Goal: Task Accomplishment & Management: Manage account settings

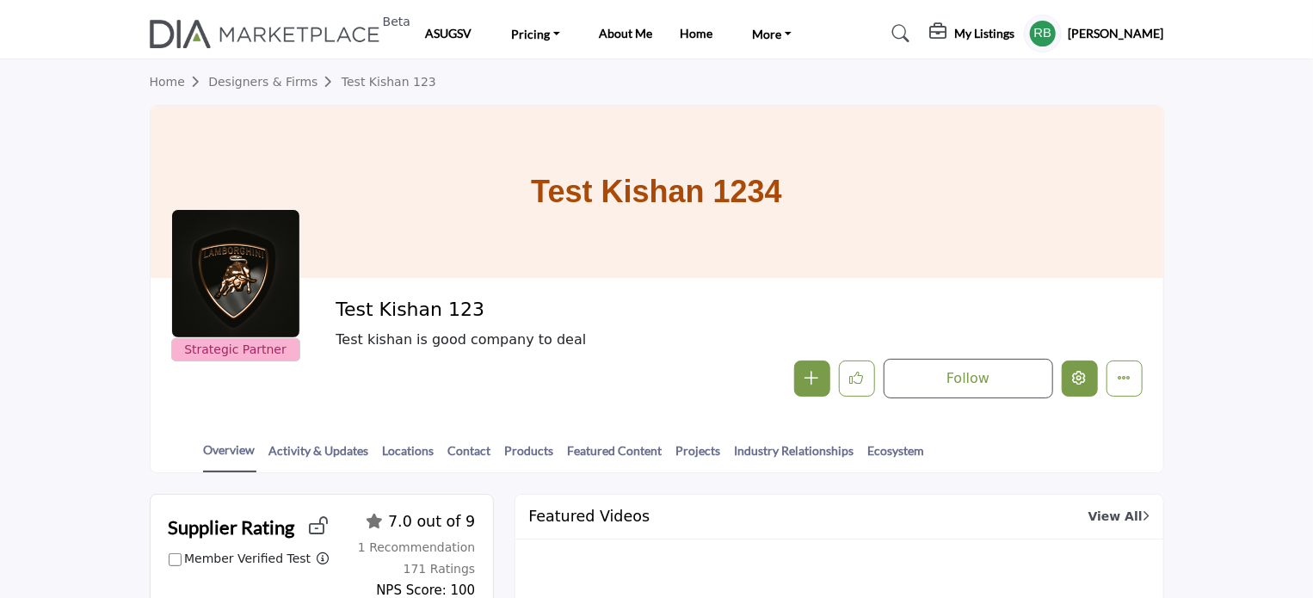
click at [1074, 386] on button "Edit company" at bounding box center [1080, 379] width 36 height 36
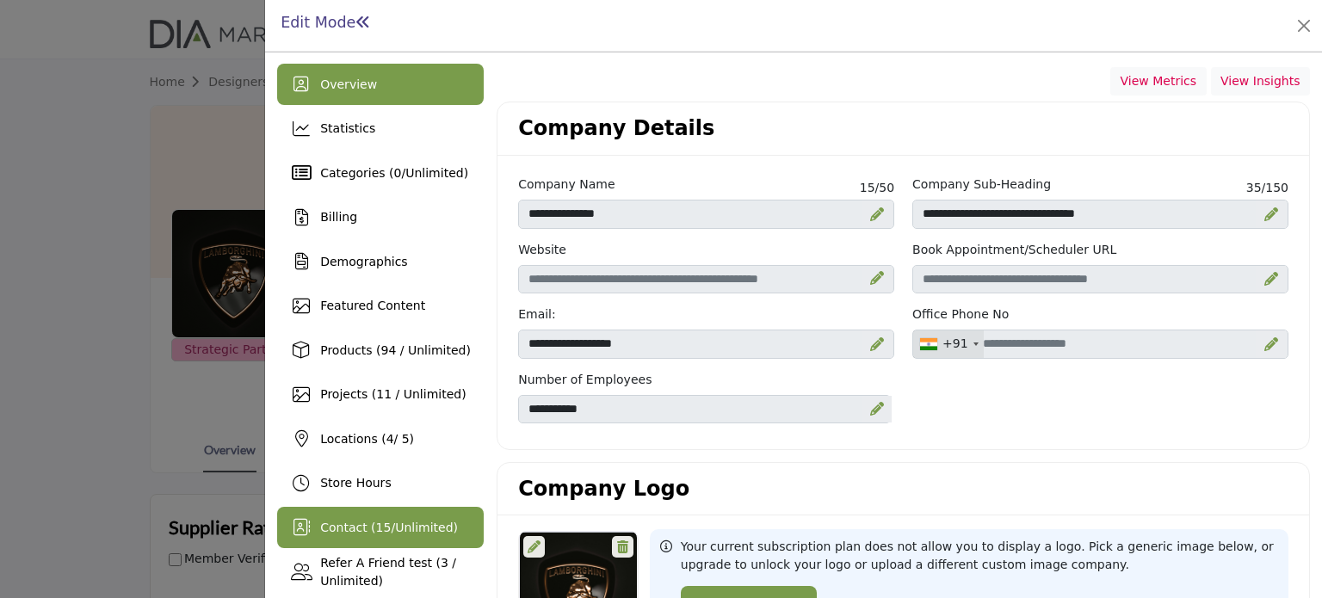
click at [396, 532] on span "Unlimited" at bounding box center [424, 528] width 58 height 14
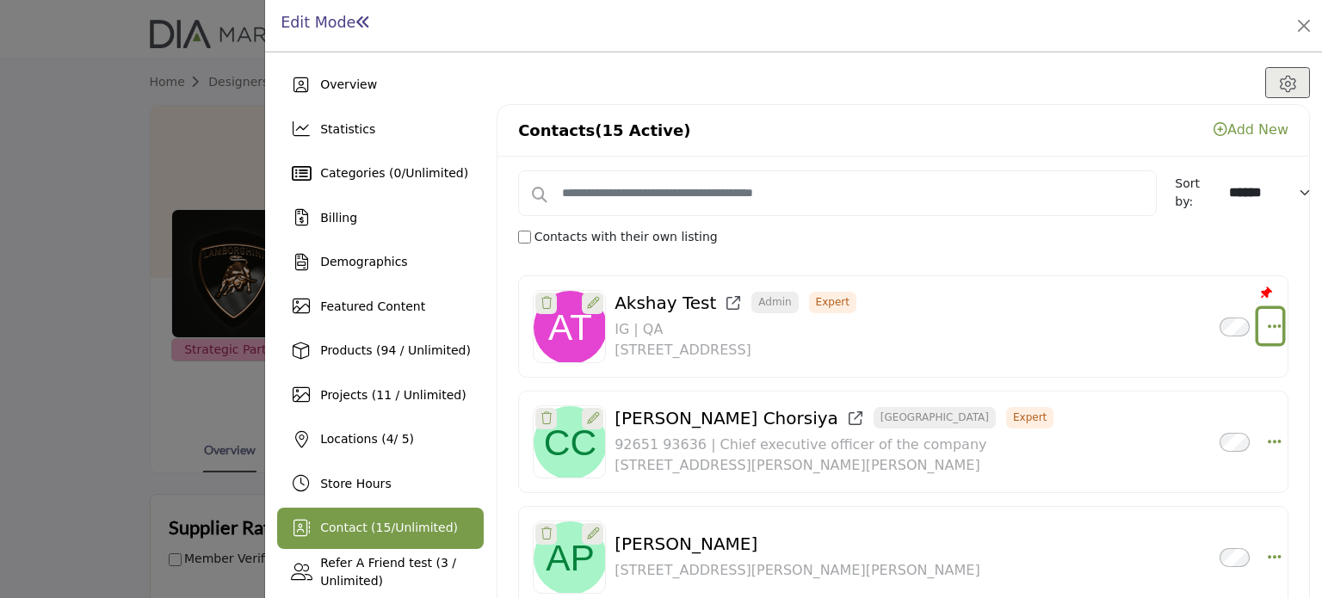
click at [1268, 329] on icon "Select Droddown options" at bounding box center [1275, 325] width 14 height 15
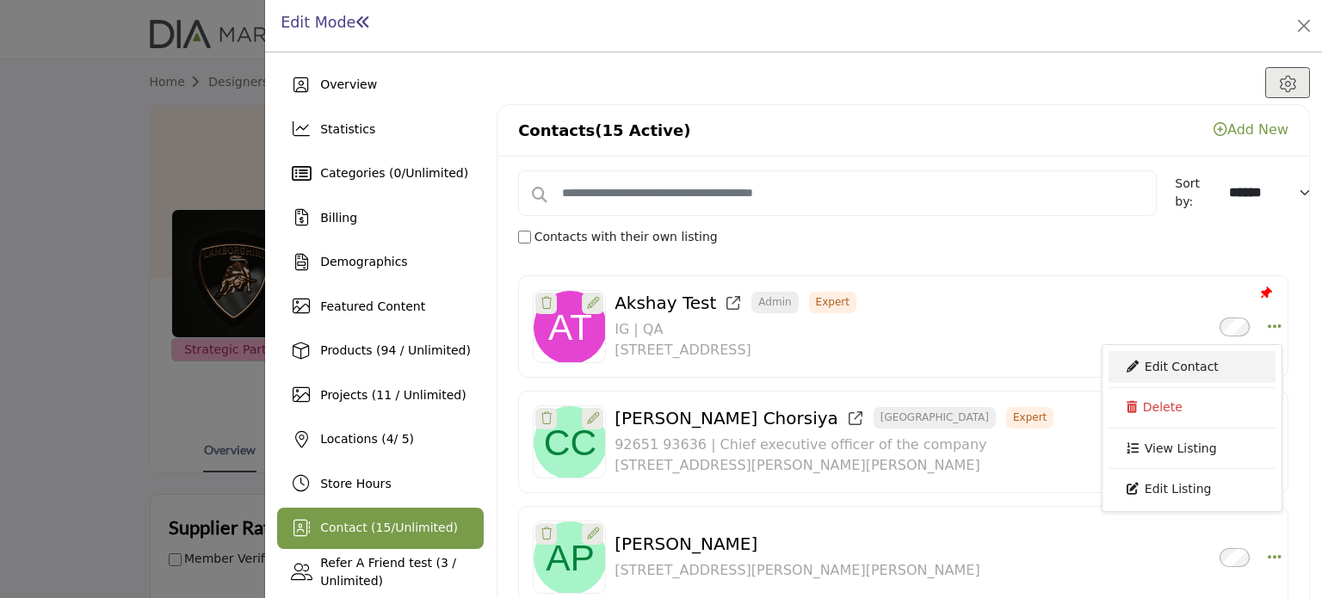
click at [1172, 361] on link "Edit Contact" at bounding box center [1191, 366] width 167 height 31
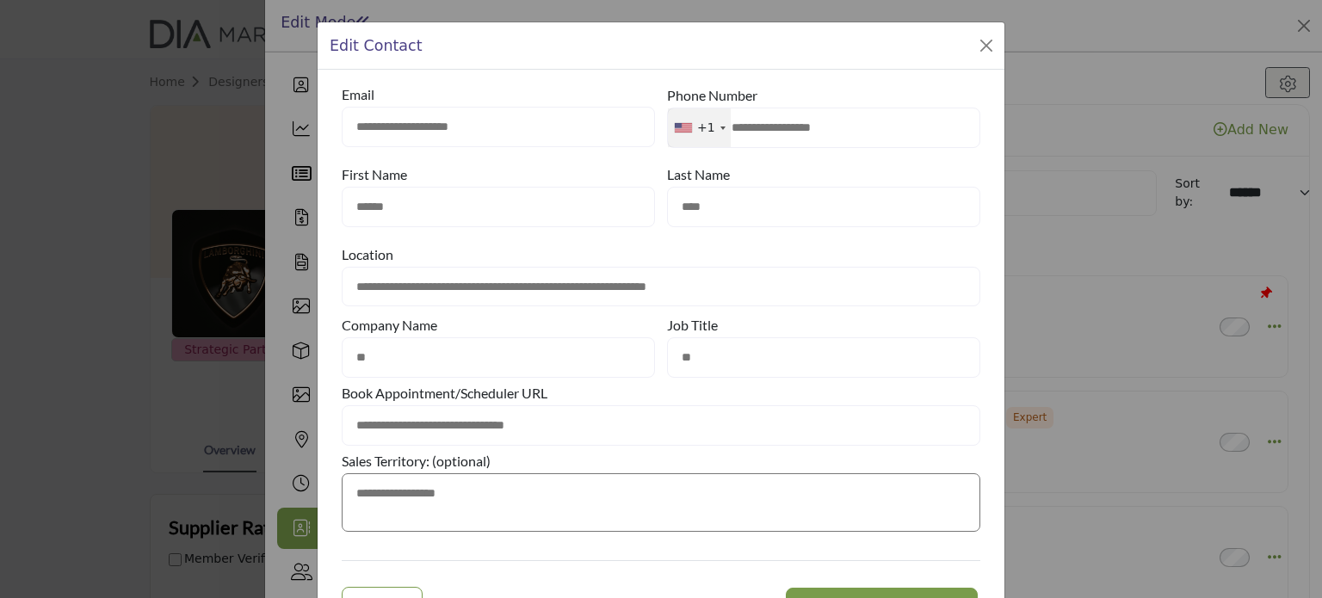
click at [406, 357] on input "**" at bounding box center [498, 357] width 313 height 40
click at [785, 367] on input "**" at bounding box center [823, 357] width 313 height 40
click at [670, 399] on div "Book Appointment/Scheduler URL" at bounding box center [661, 392] width 639 height 25
click at [979, 44] on button "Close Modal" at bounding box center [986, 46] width 24 height 24
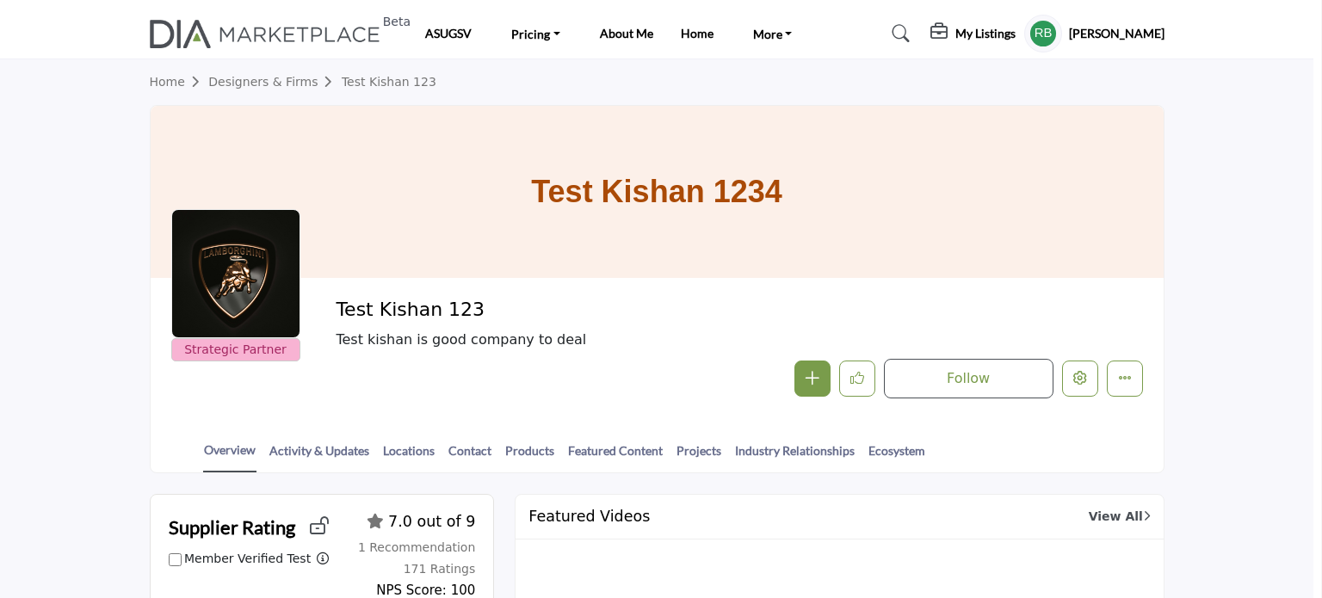
click at [65, 148] on div at bounding box center [661, 299] width 1322 height 598
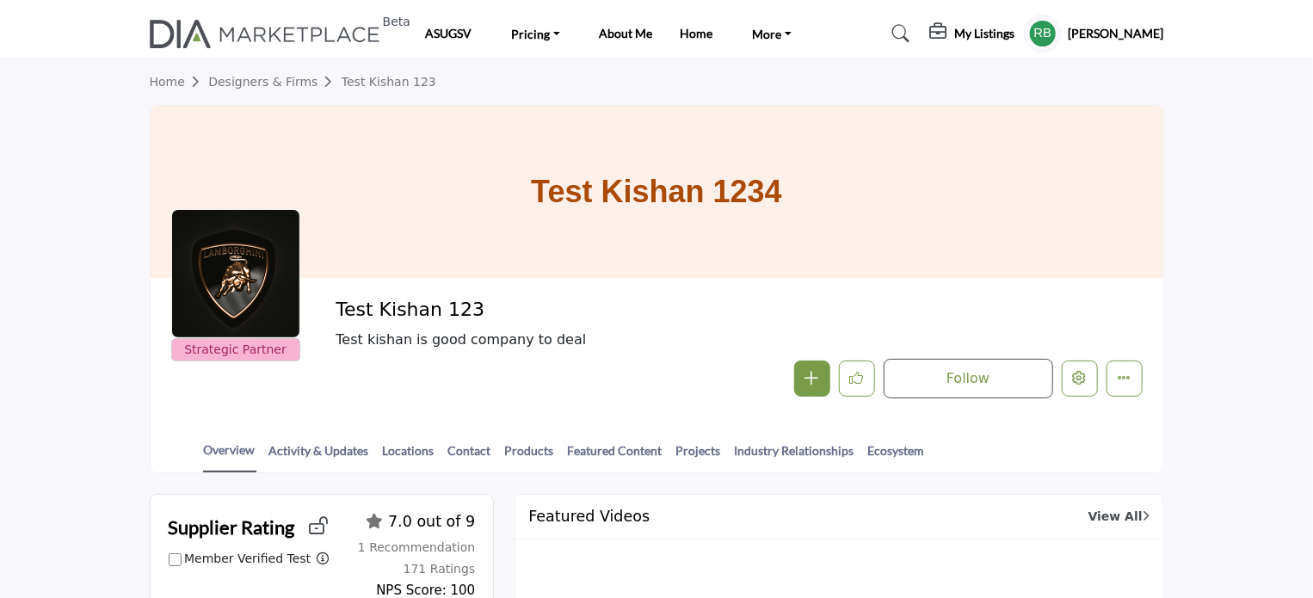
click at [1132, 35] on h5 "[PERSON_NAME]" at bounding box center [1117, 33] width 96 height 17
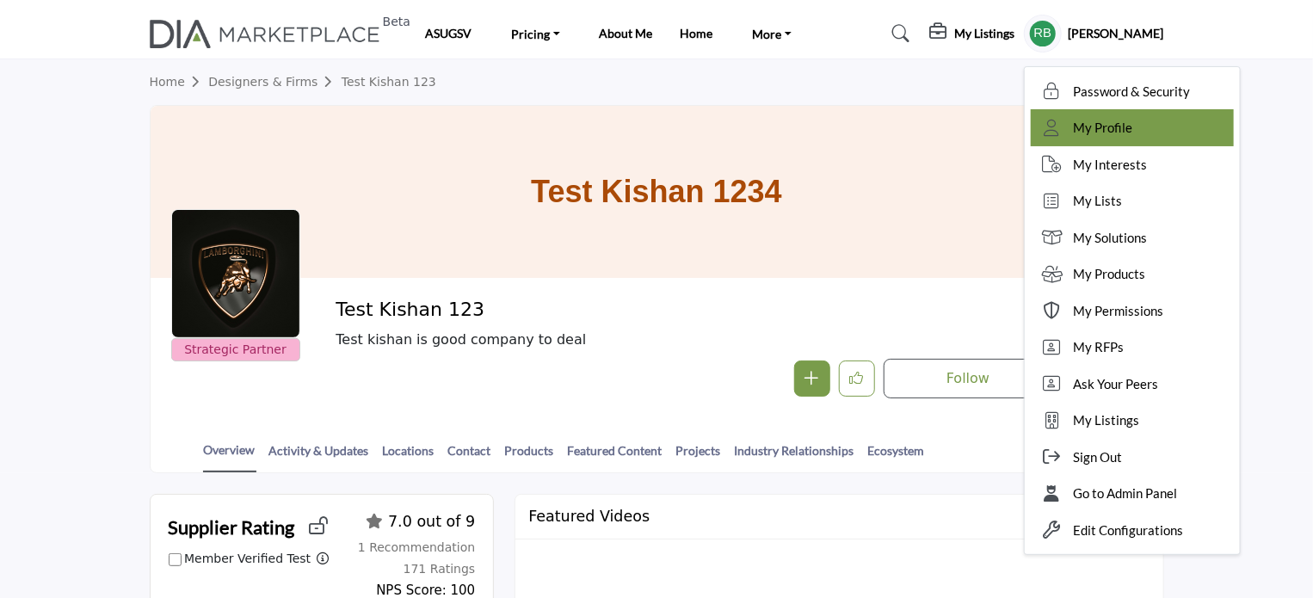
click at [1131, 128] on span "My Profile" at bounding box center [1103, 128] width 59 height 20
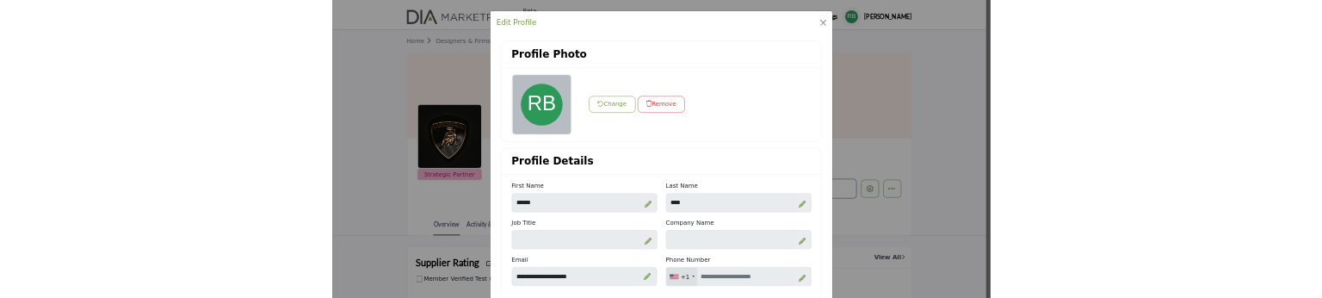
scroll to position [83, 0]
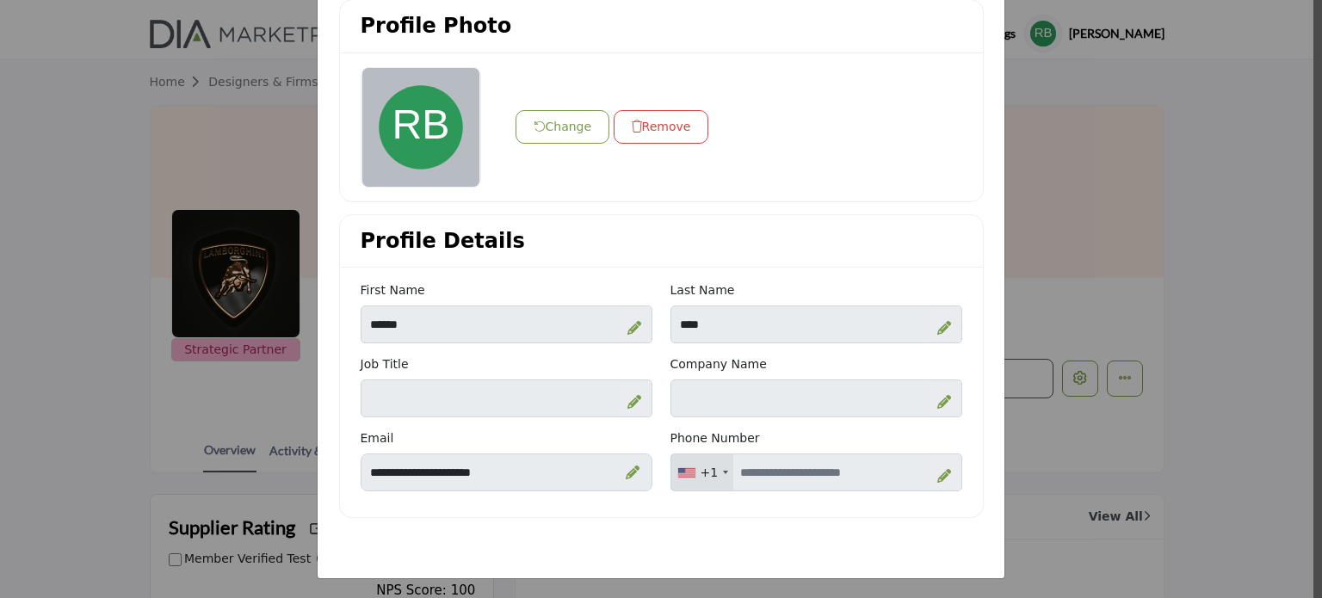
click at [632, 400] on icon at bounding box center [634, 402] width 14 height 14
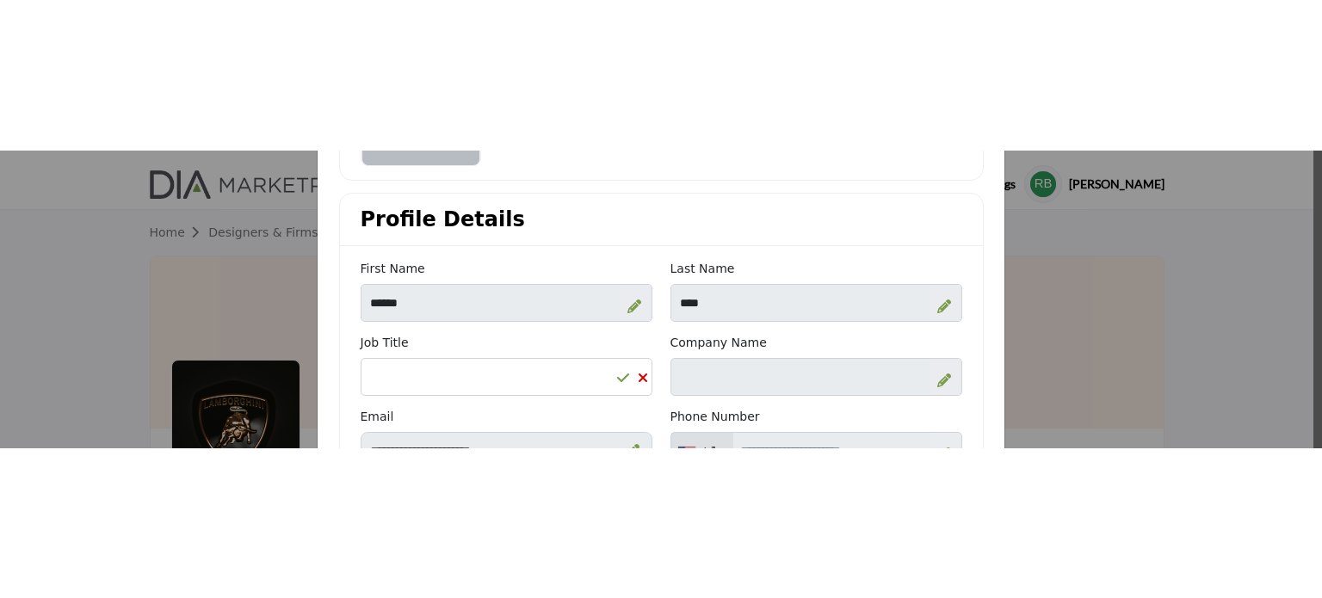
scroll to position [341, 0]
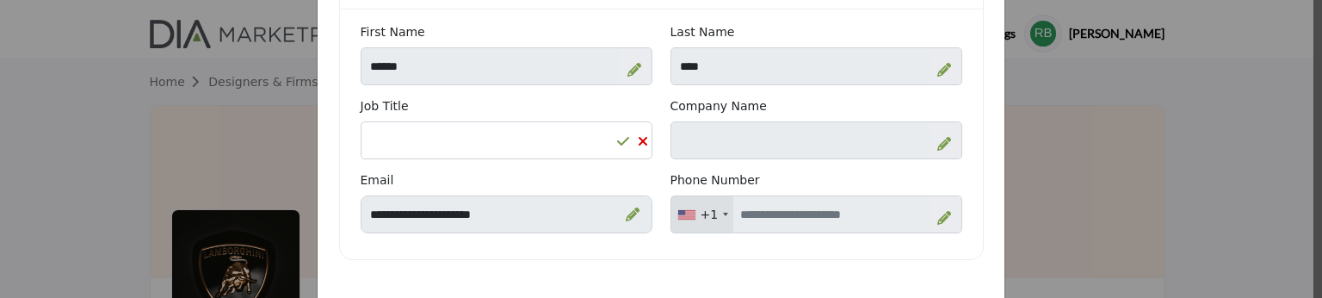
click at [937, 140] on icon at bounding box center [944, 144] width 14 height 14
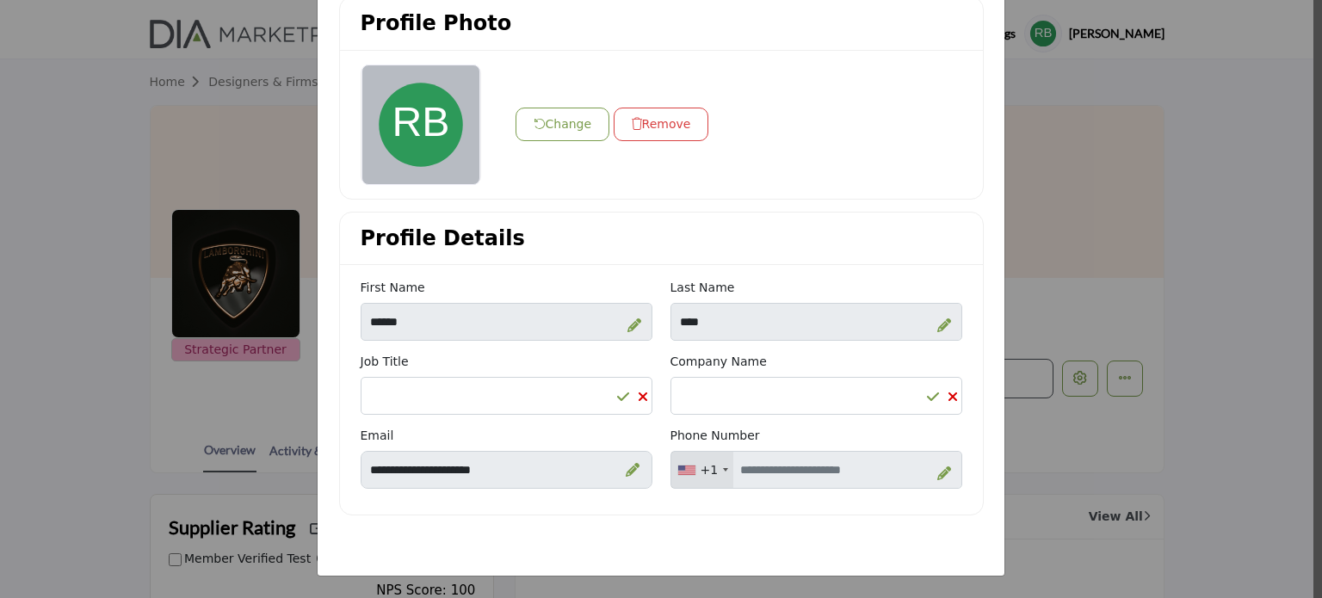
scroll to position [83, 0]
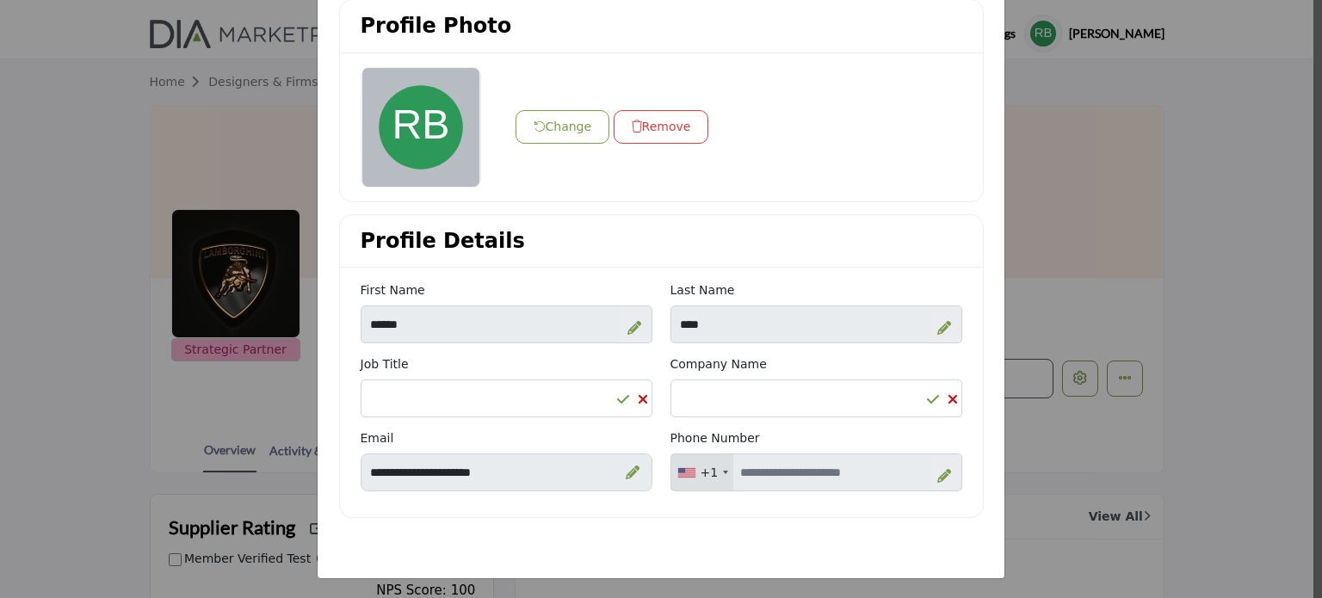
click at [36, 223] on div "Edit Profile Profile Photo Change Remove Profile Details" at bounding box center [661, 299] width 1322 height 598
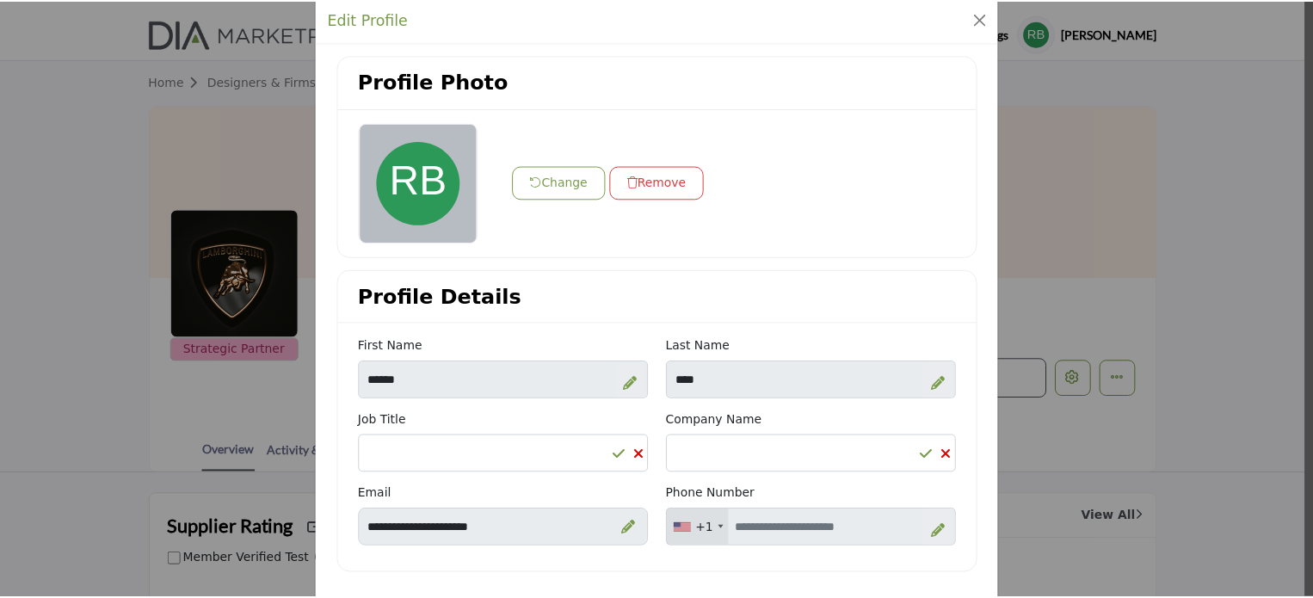
scroll to position [0, 0]
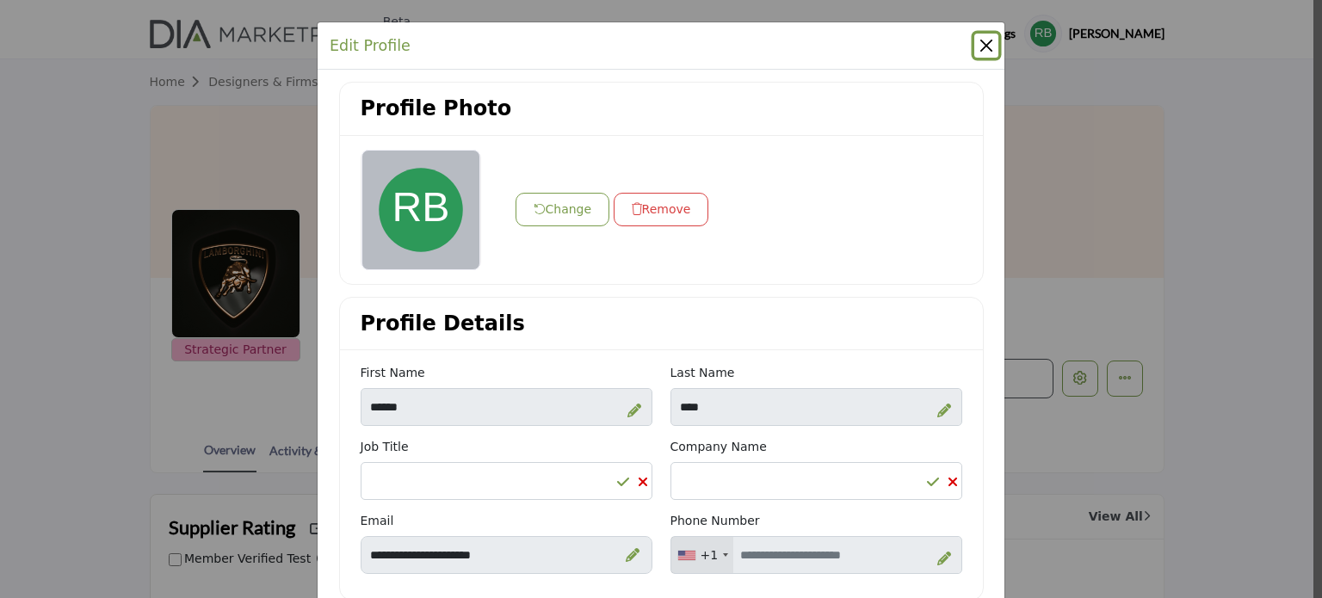
click at [985, 42] on button "Close" at bounding box center [986, 46] width 24 height 24
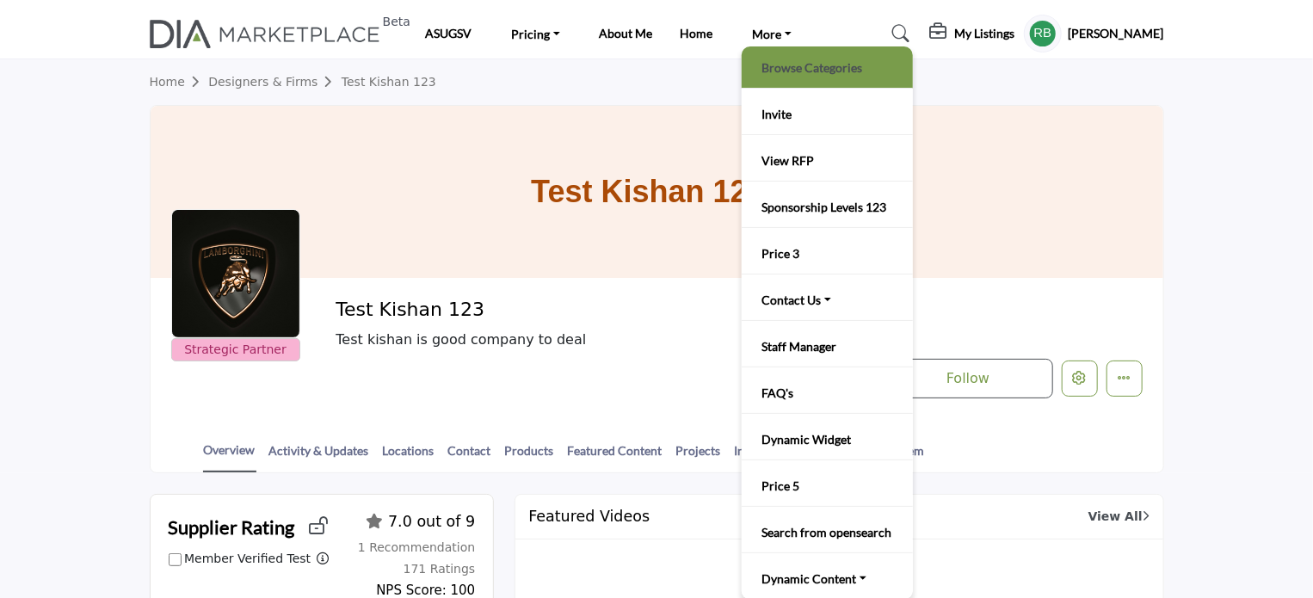
click at [791, 61] on link "Browse Categories" at bounding box center [827, 67] width 154 height 24
click at [806, 66] on link "Browse Categories" at bounding box center [827, 67] width 154 height 24
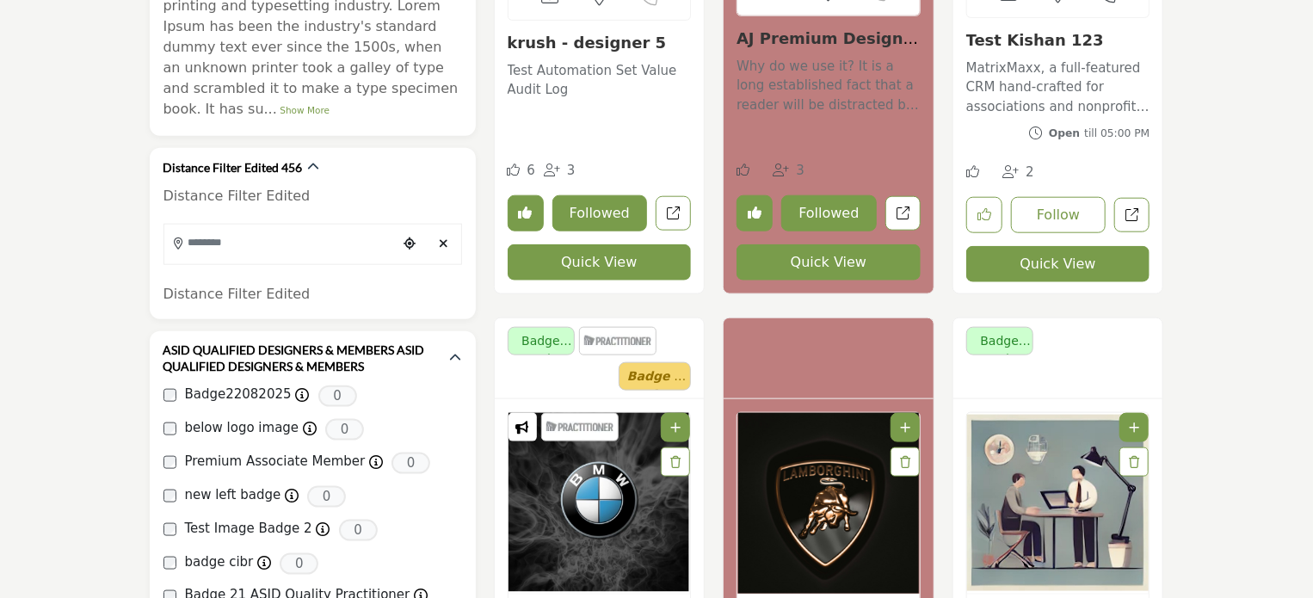
scroll to position [940, 0]
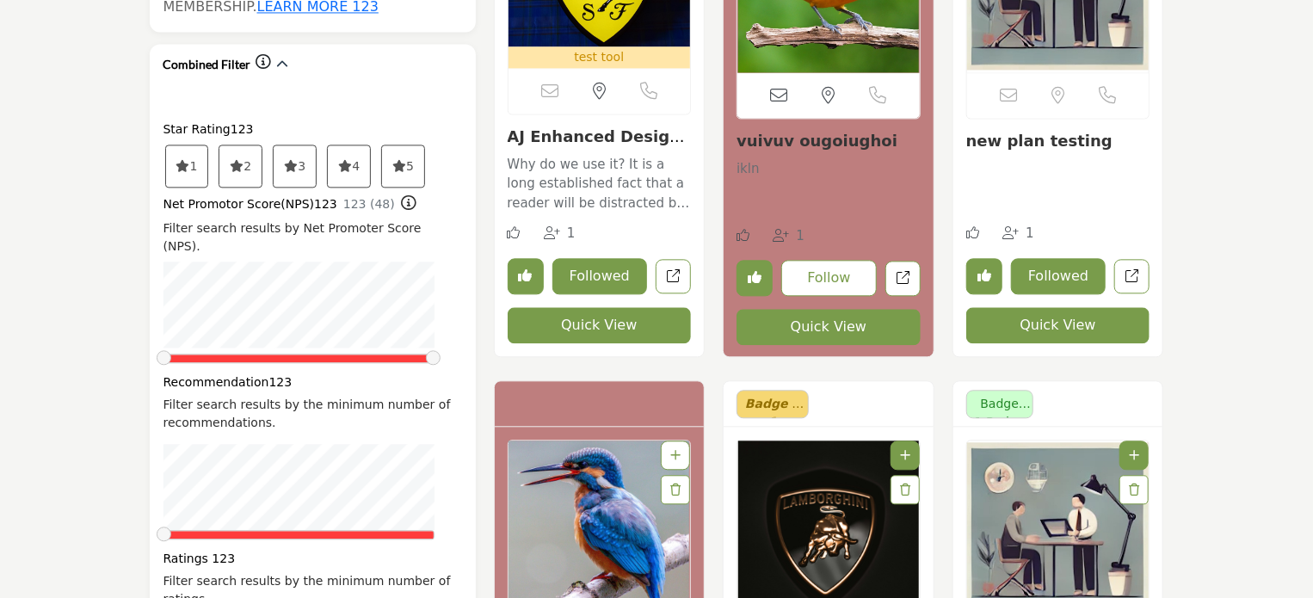
scroll to position [1743, 0]
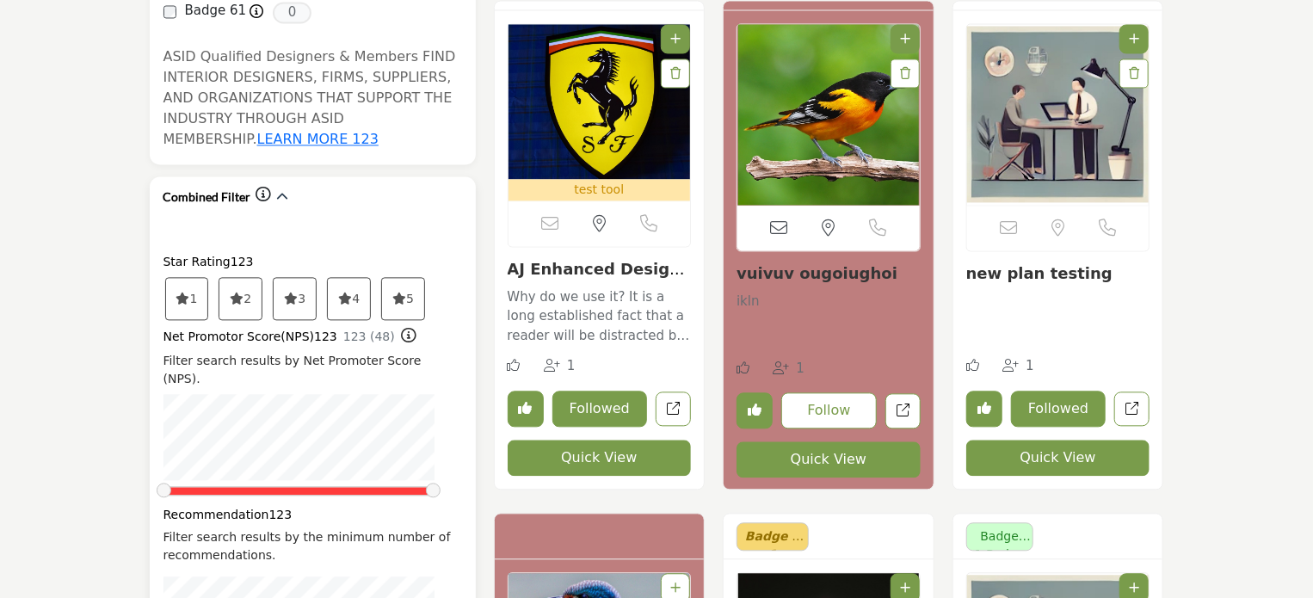
click at [302, 278] on span "3" at bounding box center [295, 298] width 42 height 41
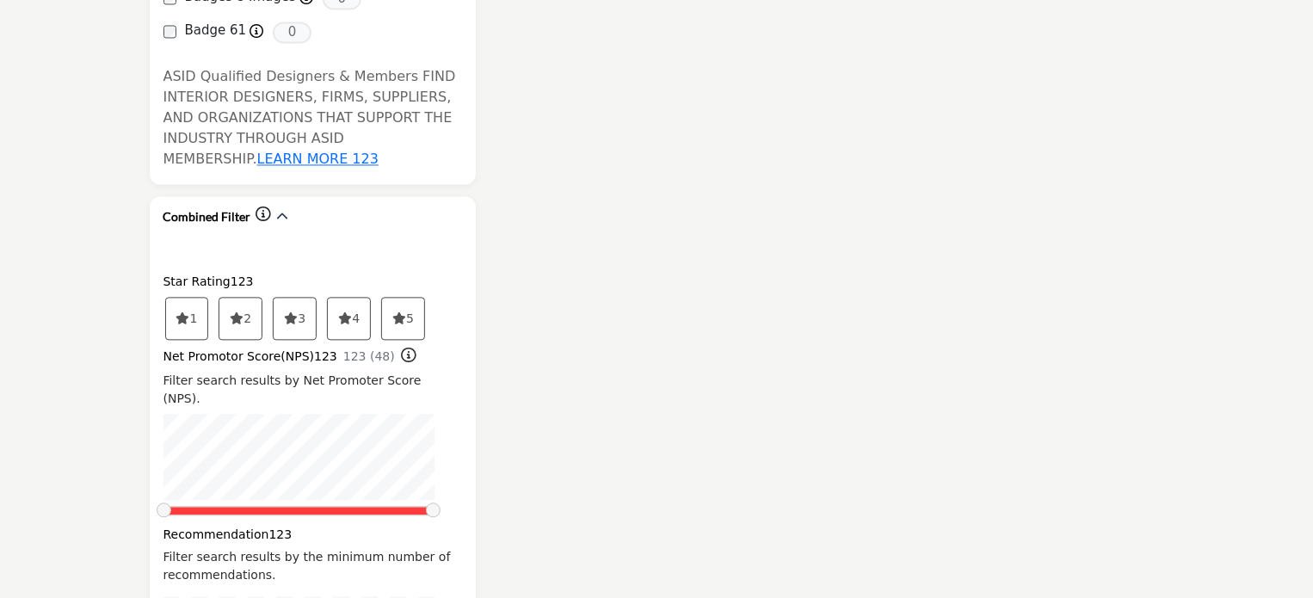
scroll to position [1746, 0]
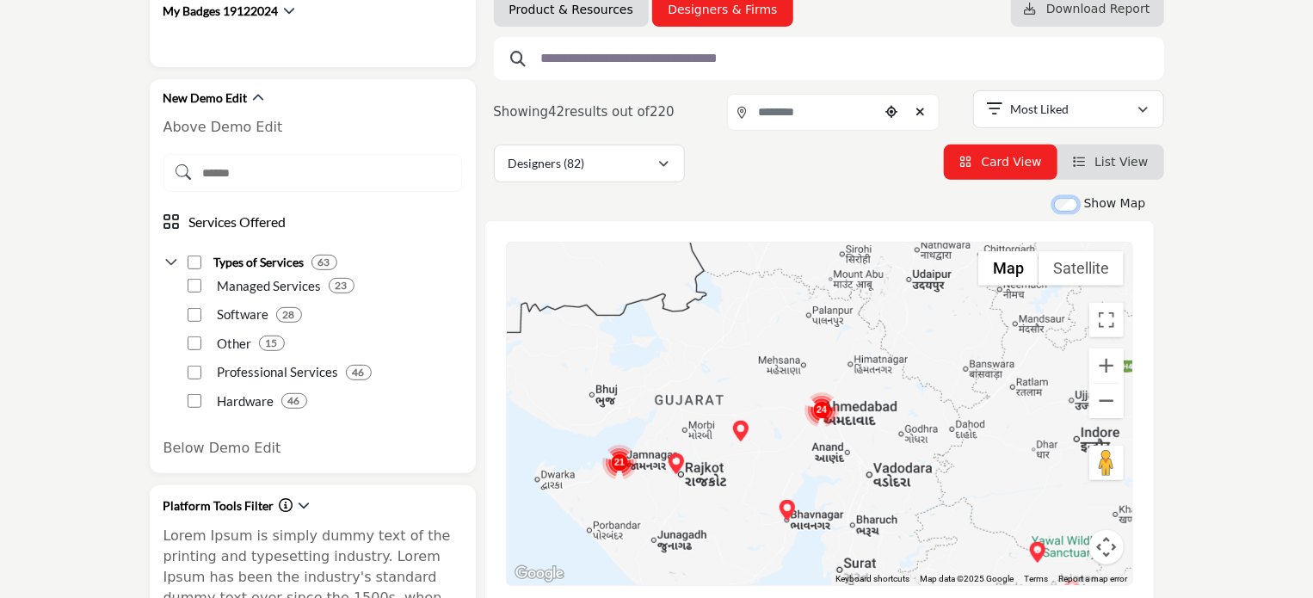
scroll to position [445, 0]
